Goal: Obtain resource: Download file/media

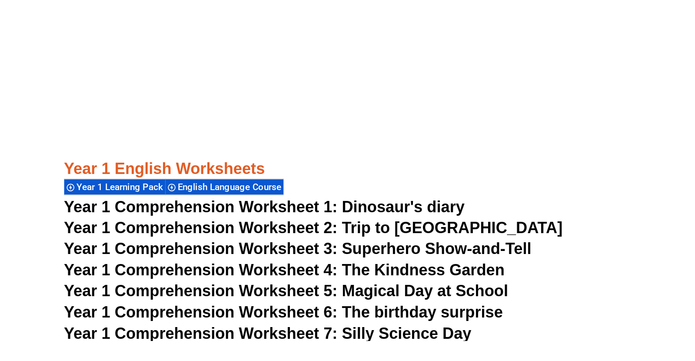
scroll to position [996, 0]
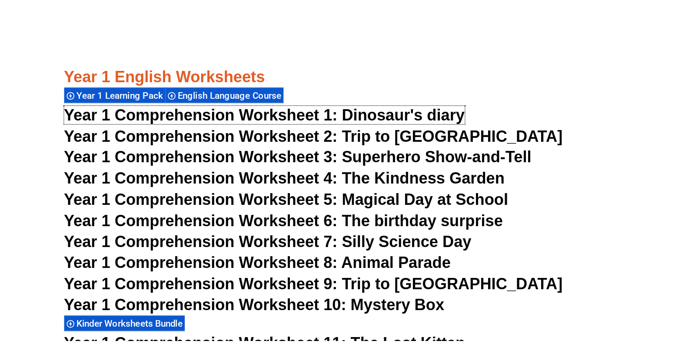
click at [350, 192] on span "Year 1 Comprehension Worksheet 1: Dinosaur's diary" at bounding box center [247, 198] width 287 height 13
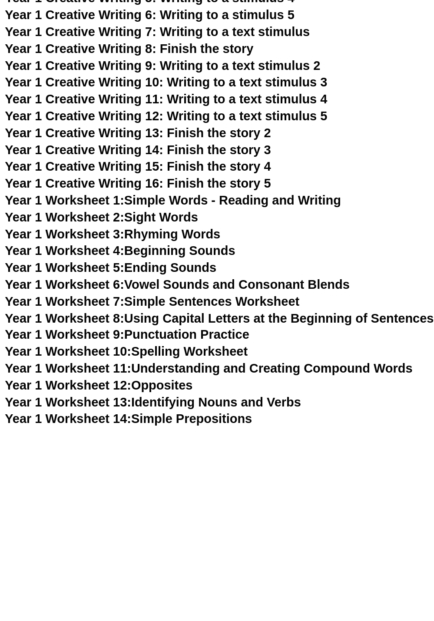
scroll to position [1287, 0]
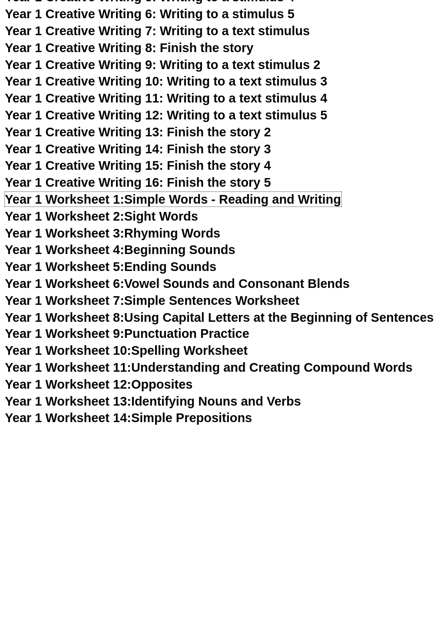
click at [256, 360] on link "Year 1 Worksheet 1: Simple Words - Reading and Writing" at bounding box center [155, 416] width 302 height 13
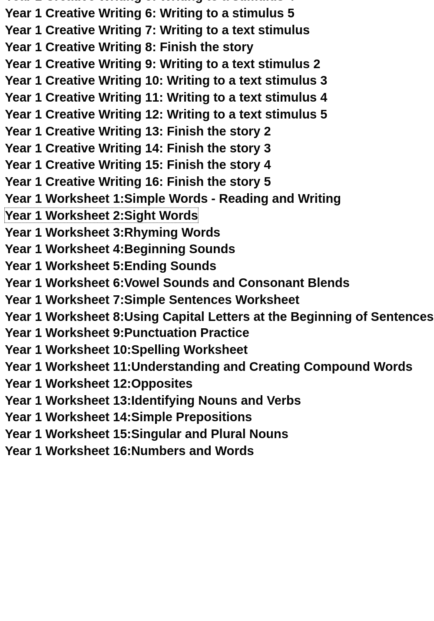
click at [163, 341] on link "Year 1 Worksheet 2: Sight Words" at bounding box center [90, 347] width 173 height 13
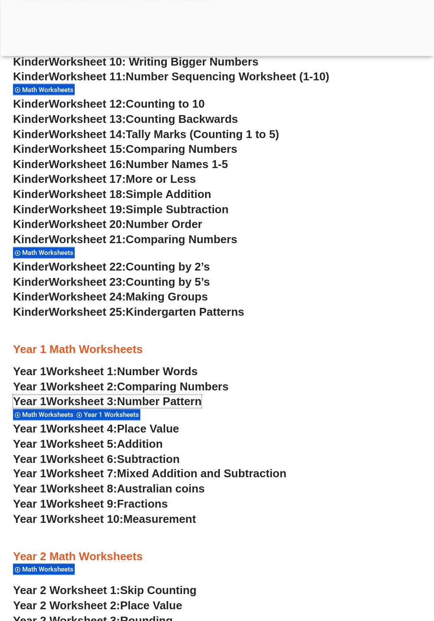
click at [182, 403] on span "Number Pattern" at bounding box center [159, 401] width 85 height 13
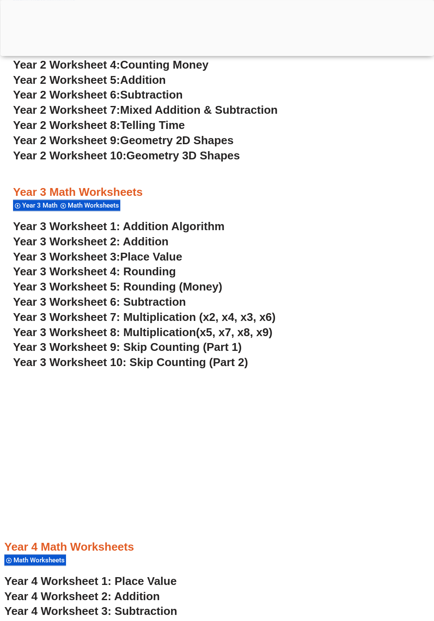
scroll to position [624, 0]
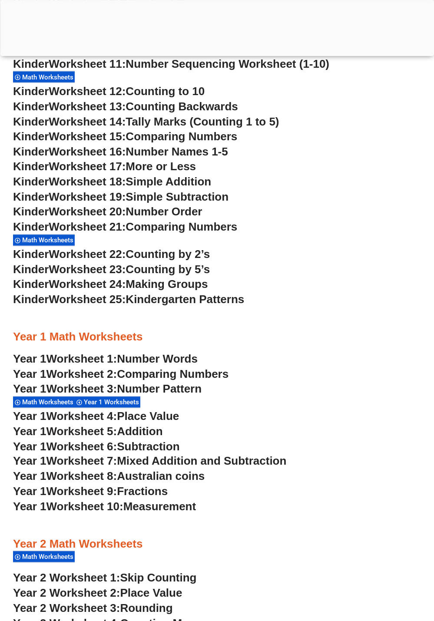
scroll to position [586, 0]
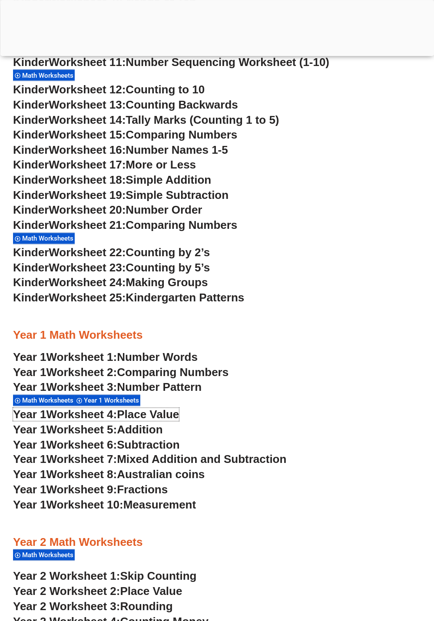
click at [158, 417] on span "Place Value" at bounding box center [148, 414] width 62 height 13
